Goal: Book appointment/travel/reservation

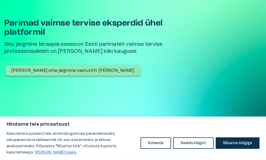
scroll to position [26, 0]
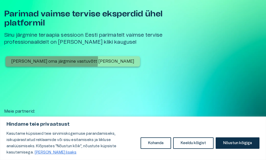
click at [51, 60] on p "[PERSON_NAME] oma järgmine vastuvõtt [PERSON_NAME]" at bounding box center [72, 61] width 123 height 6
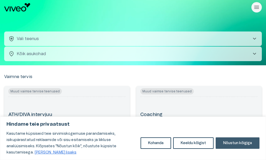
click at [229, 142] on button "Nõustun kõigiga" at bounding box center [237, 142] width 44 height 11
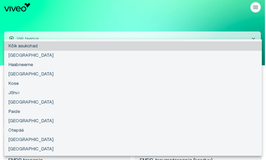
click at [29, 54] on body "Hindame teie privaatsust Kasutame küpsiseid teie sirvimiskogemuse parandamiseks…" at bounding box center [133, 80] width 266 height 160
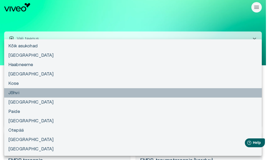
click at [14, 92] on li "Jõhvi" at bounding box center [132, 92] width 257 height 9
type input "**********"
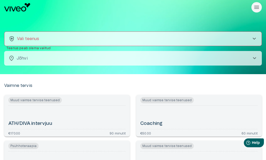
click at [254, 37] on span "chevron_right" at bounding box center [254, 39] width 6 height 6
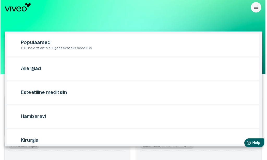
scroll to position [15, 0]
